Goal: Task Accomplishment & Management: Manage account settings

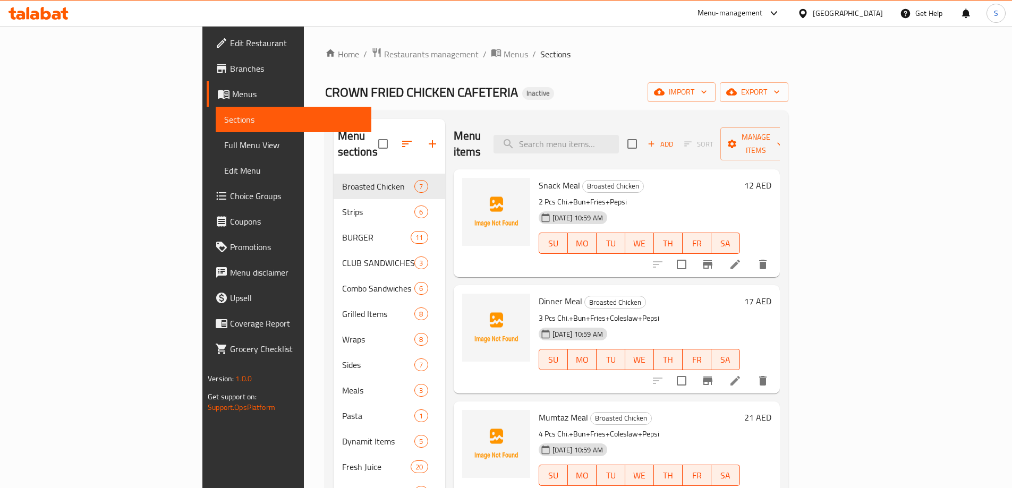
click at [232, 96] on span "Menus" at bounding box center [297, 94] width 131 height 13
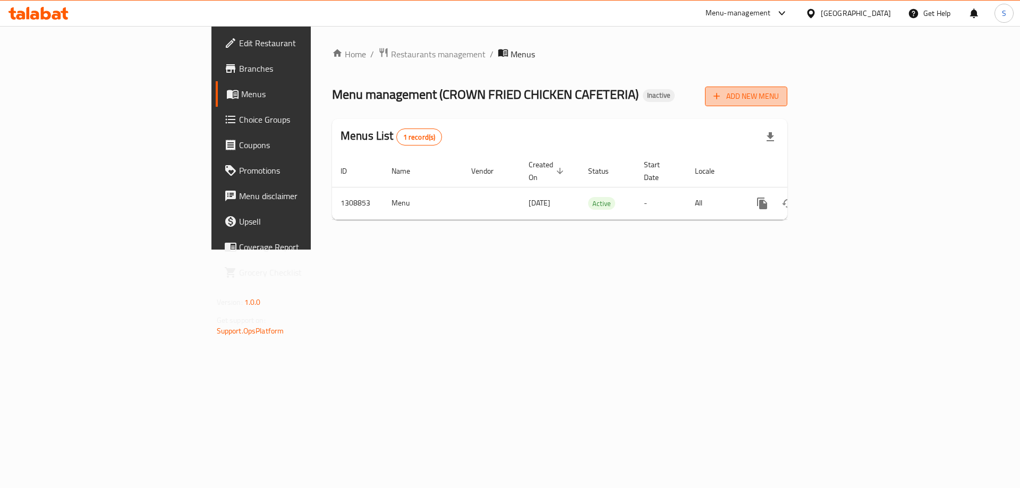
click at [779, 98] on span "Add New Menu" at bounding box center [746, 96] width 65 height 13
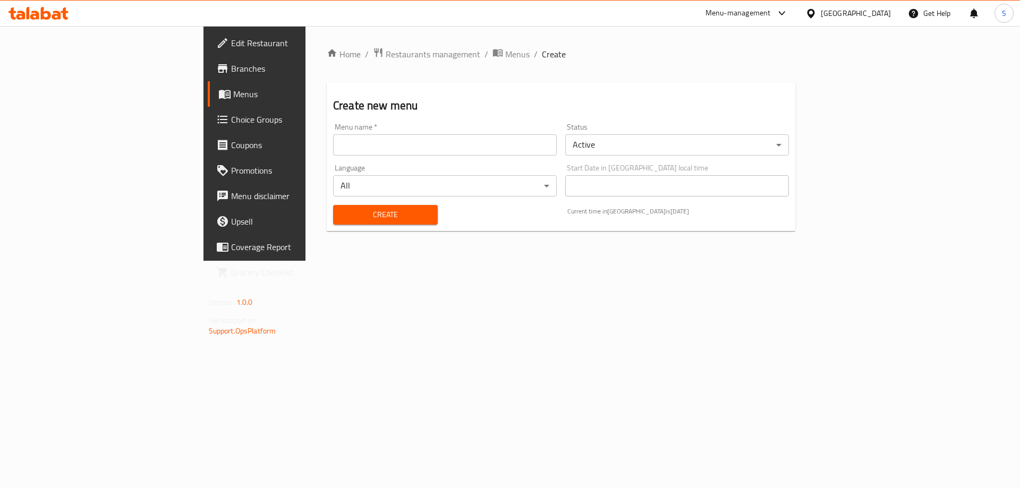
click at [391, 151] on input "text" at bounding box center [445, 144] width 224 height 21
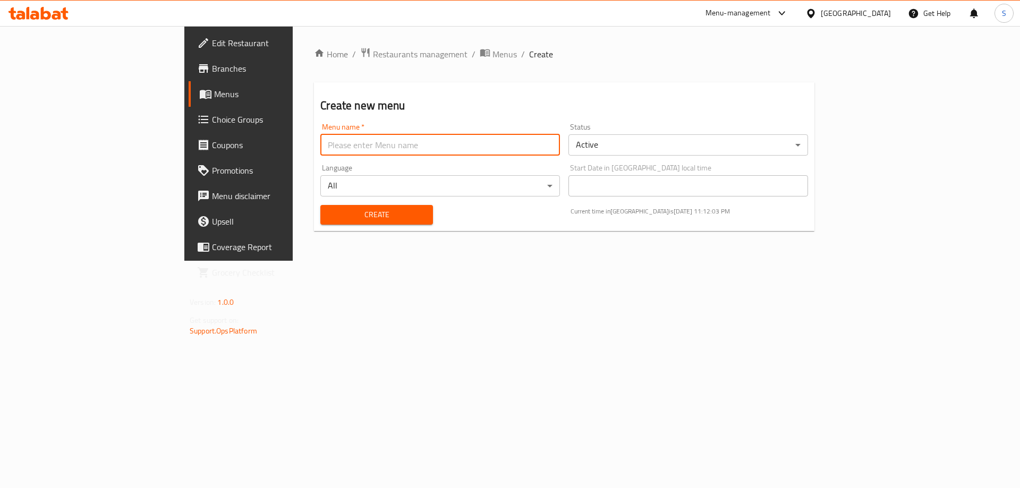
type input "S-New"
click at [329, 210] on span "Create" at bounding box center [376, 214] width 95 height 13
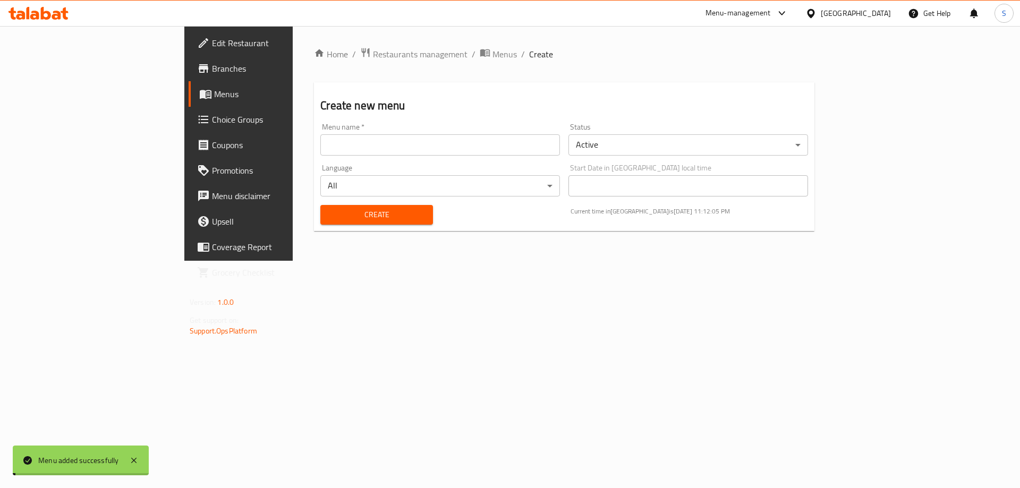
click at [214, 95] on span "Menus" at bounding box center [280, 94] width 132 height 13
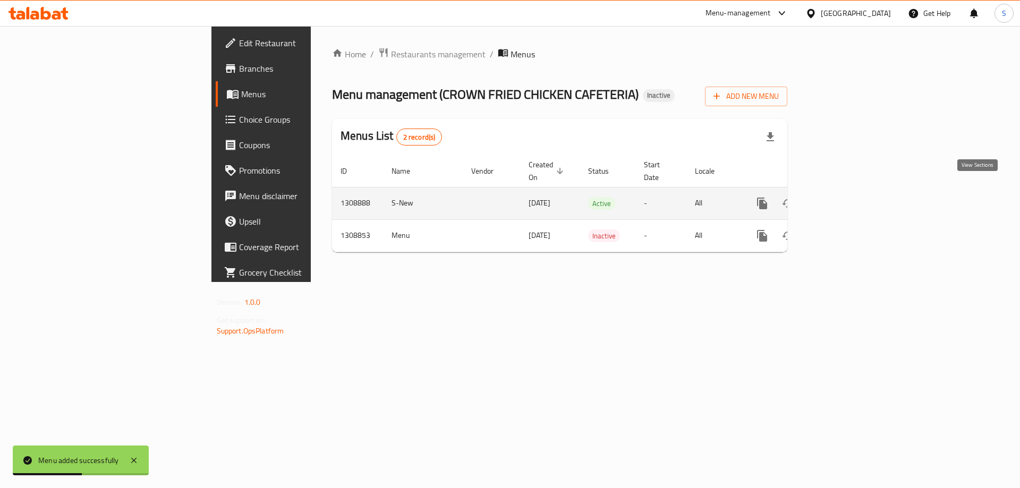
click at [845, 197] on icon "enhanced table" at bounding box center [839, 203] width 13 height 13
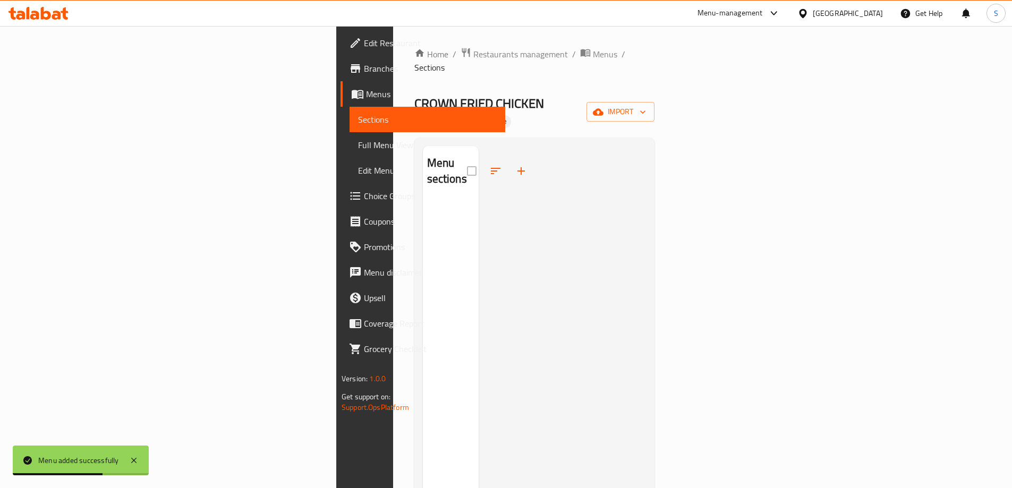
click at [655, 104] on div "Home / Restaurants management / Menus / Sections CROWN FRIED CHICKEN CAFETERIA …" at bounding box center [534, 345] width 240 height 596
click at [646, 105] on span "import" at bounding box center [620, 111] width 51 height 13
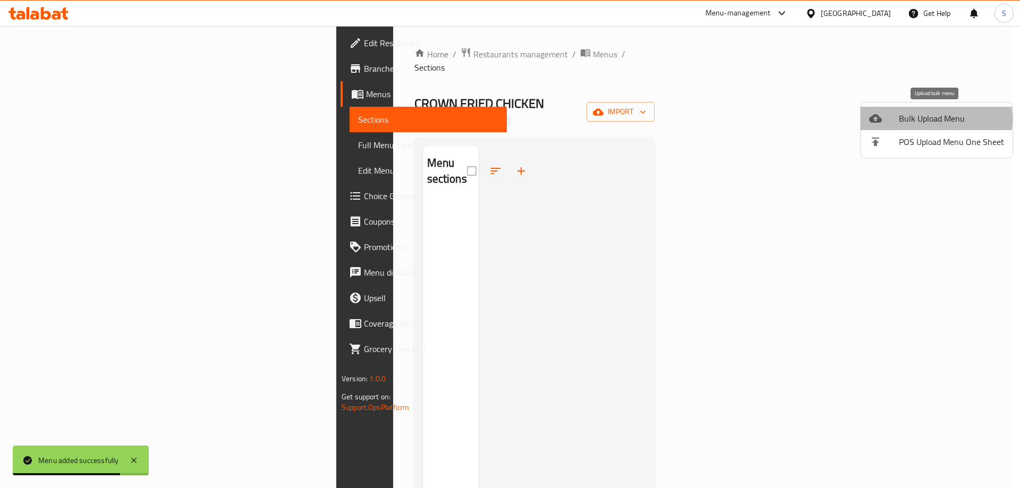
click at [910, 119] on span "Bulk Upload Menu" at bounding box center [951, 118] width 105 height 13
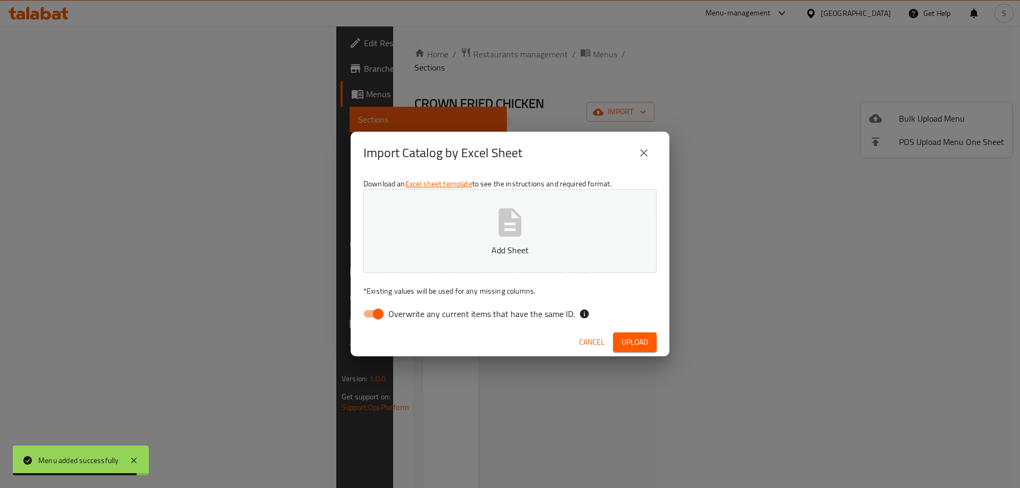
click at [464, 312] on span "Overwrite any current items that have the same ID." at bounding box center [481, 314] width 186 height 13
click at [409, 312] on input "Overwrite any current items that have the same ID." at bounding box center [378, 314] width 61 height 20
checkbox input "false"
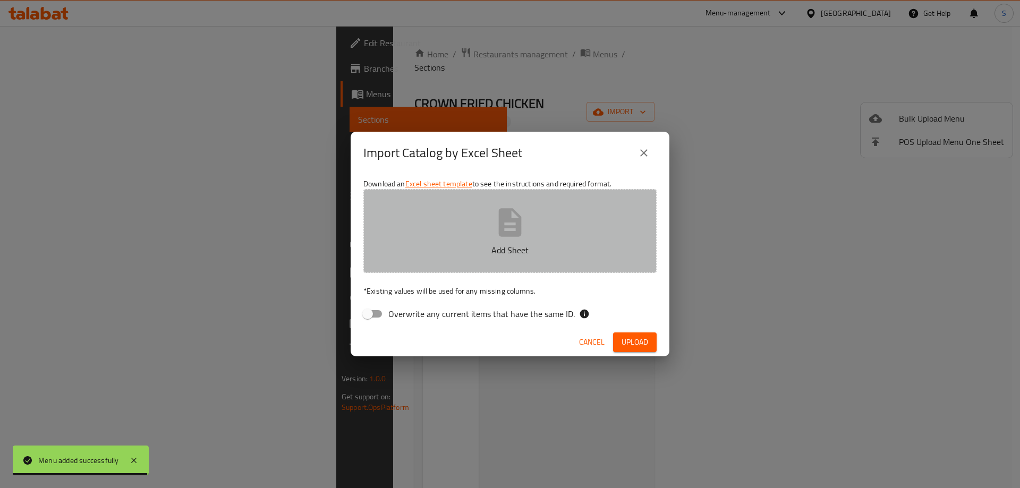
click at [532, 247] on p "Add Sheet" at bounding box center [510, 250] width 260 height 13
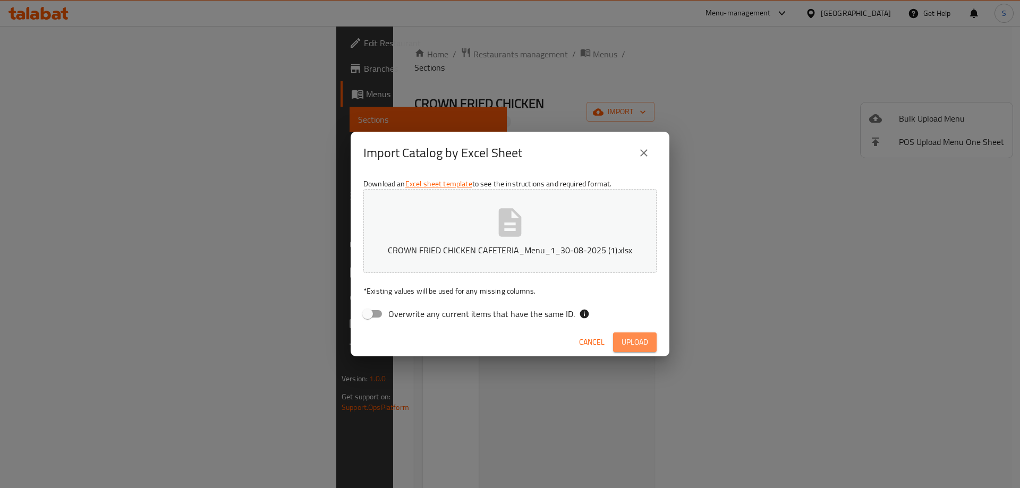
click at [633, 336] on span "Upload" at bounding box center [635, 342] width 27 height 13
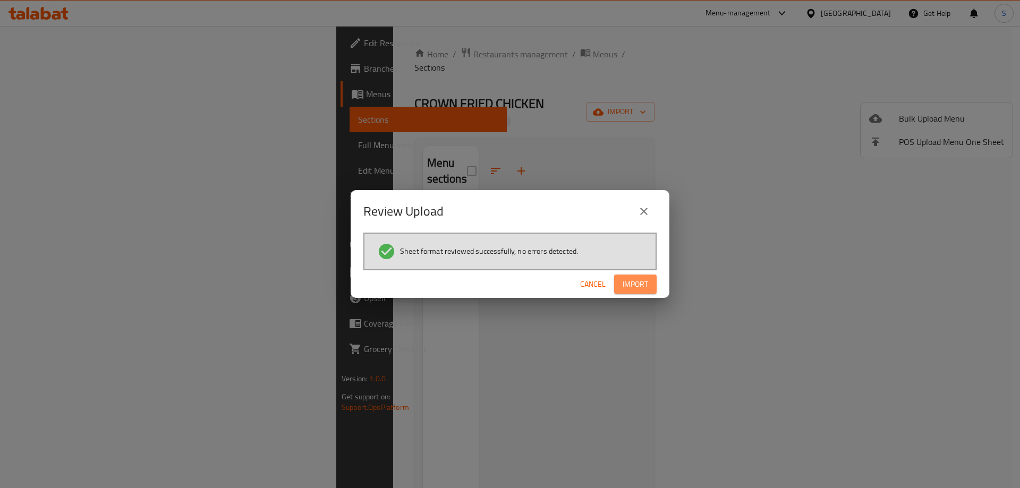
click at [617, 275] on button "Import" at bounding box center [635, 285] width 43 height 20
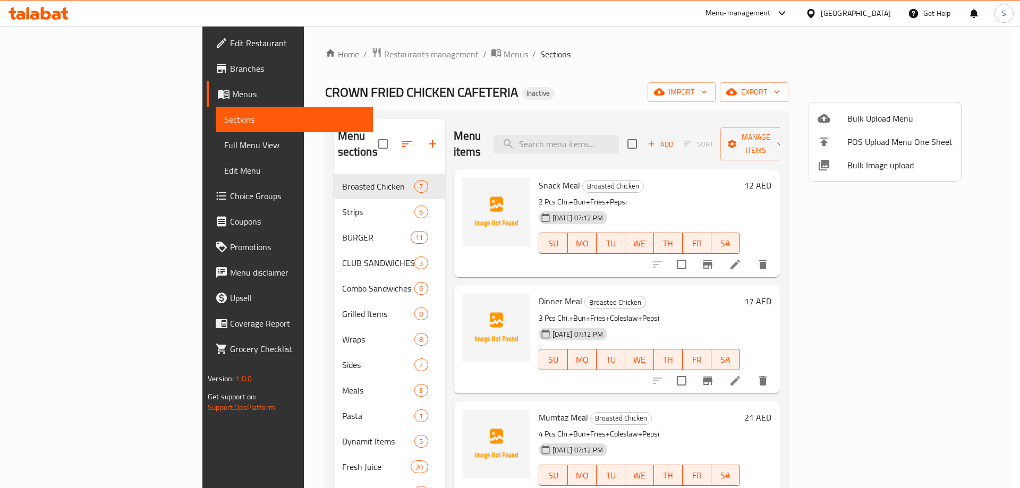
click at [600, 133] on div at bounding box center [510, 244] width 1020 height 488
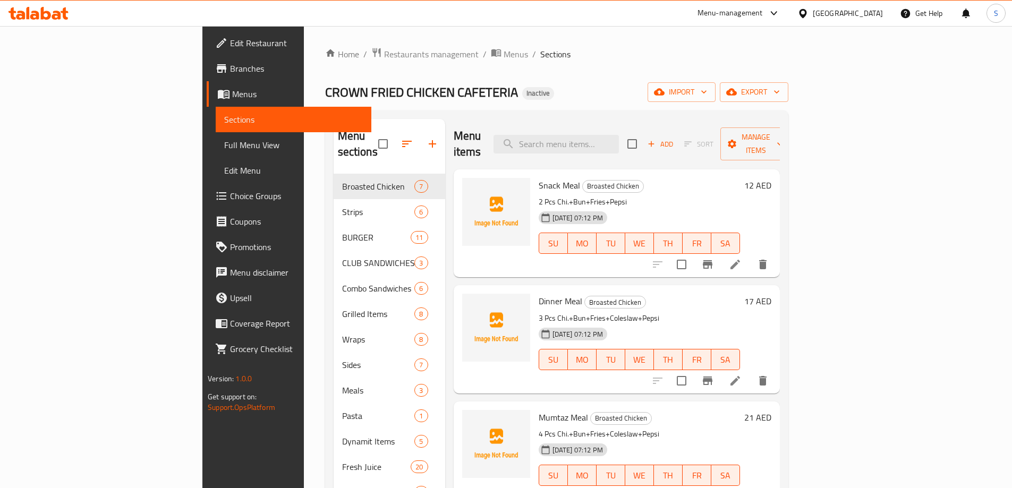
click at [600, 135] on input "search" at bounding box center [556, 144] width 125 height 19
paste input "Chicken Corden Bleu Bites"
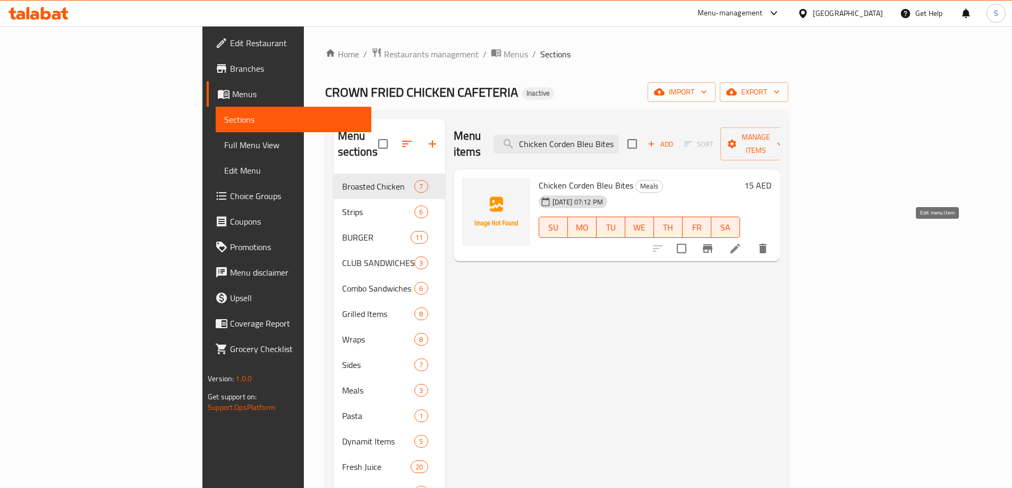
type input "Chicken Corden Bleu Bites"
click at [740, 244] on icon at bounding box center [736, 249] width 10 height 10
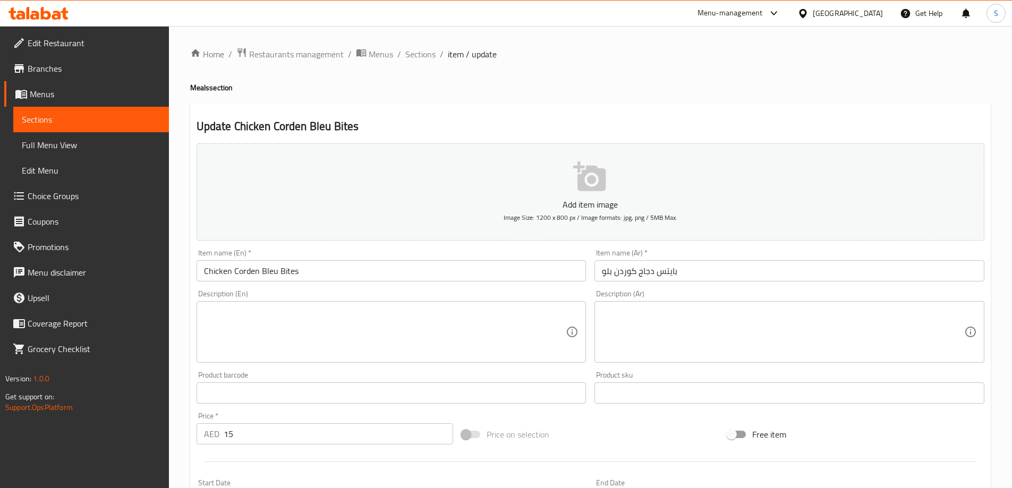
click at [317, 274] on input "Chicken Corden Bleu Bites" at bounding box center [392, 270] width 390 height 21
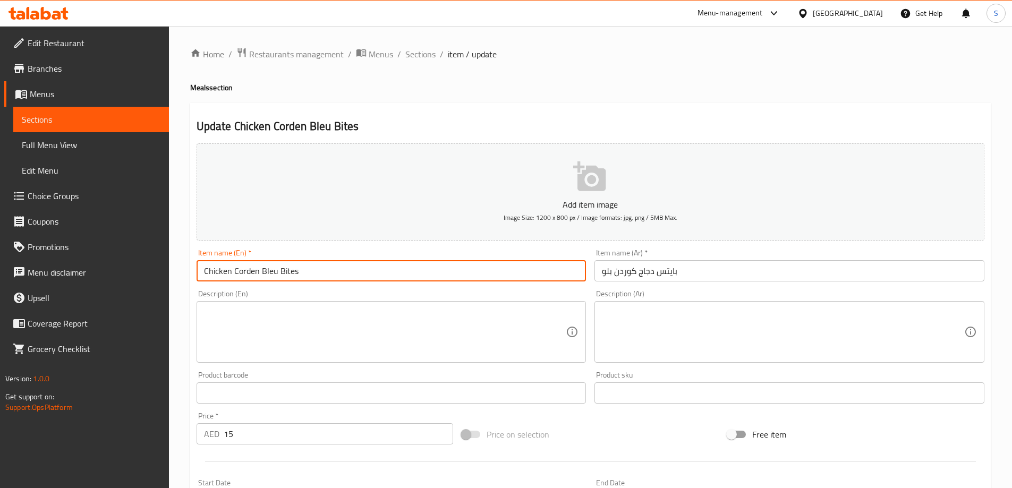
click at [317, 274] on input "Chicken Corden Bleu Bites" at bounding box center [392, 270] width 390 height 21
paste input "o"
type input "Chicken Cordon Bleu Bites"
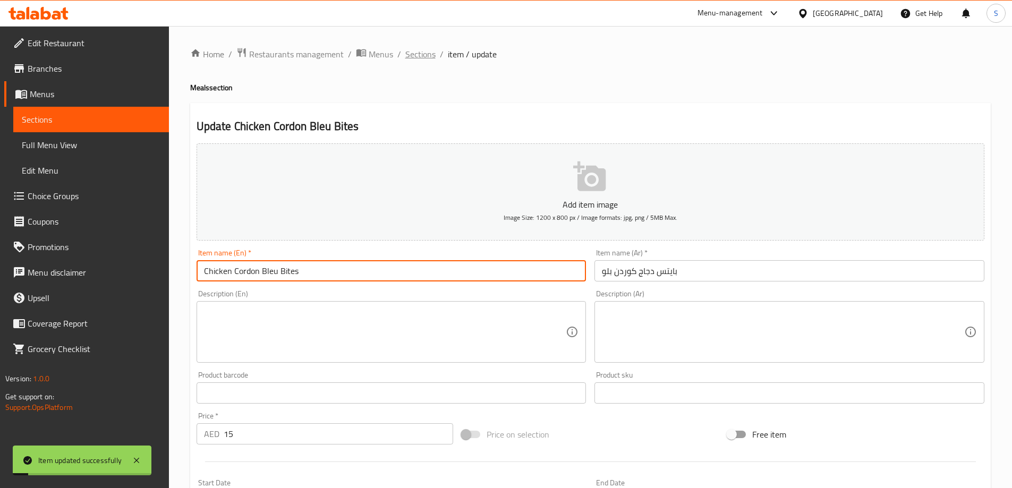
click at [418, 58] on span "Sections" at bounding box center [420, 54] width 30 height 13
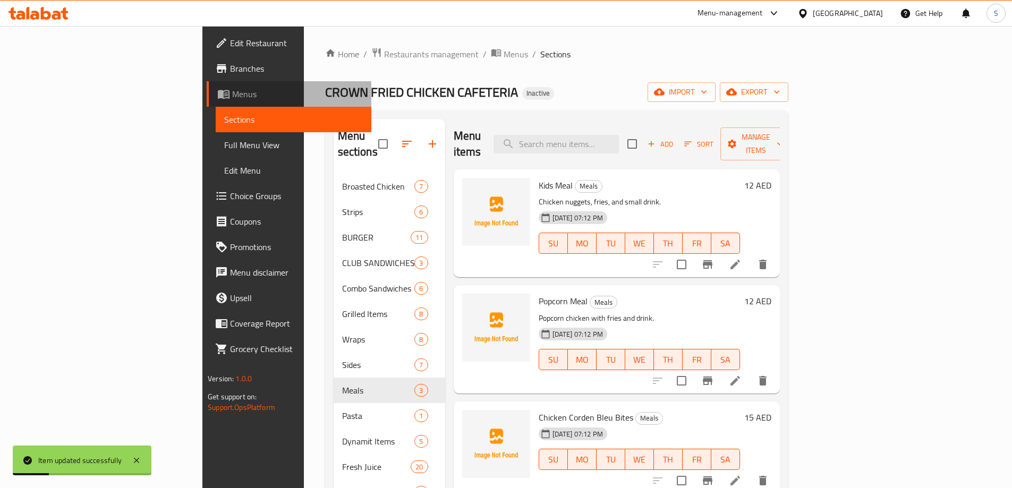
click at [207, 101] on link "Menus" at bounding box center [289, 94] width 165 height 26
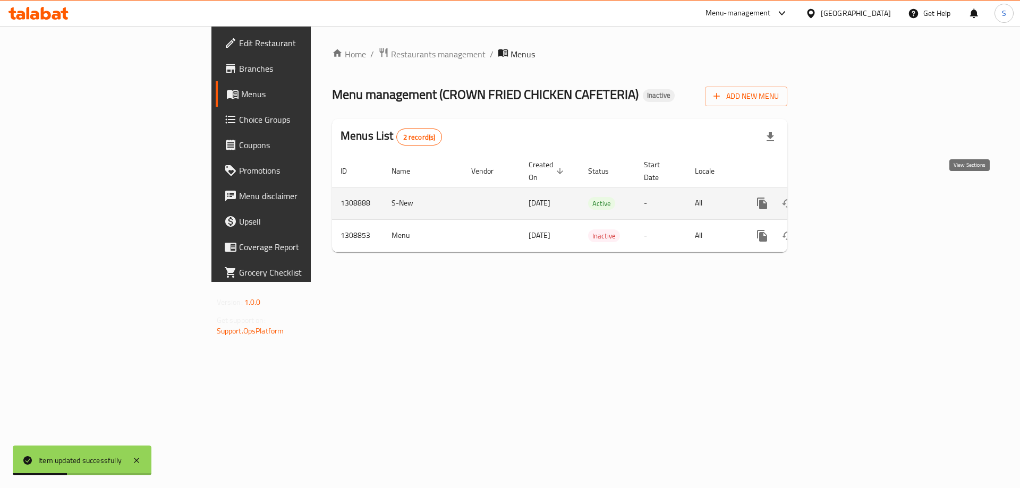
click at [845, 197] on icon "enhanced table" at bounding box center [839, 203] width 13 height 13
